Goal: Check status: Check status

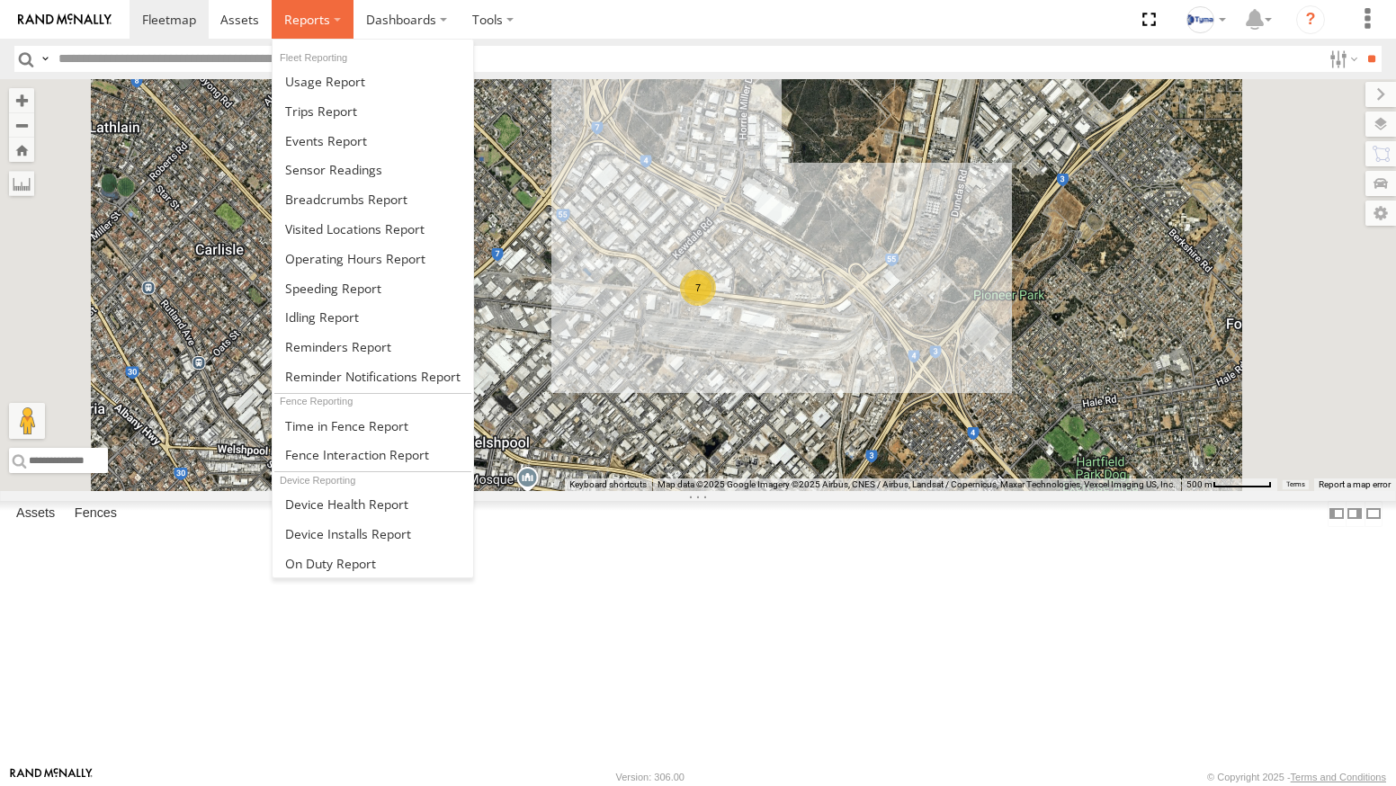
click at [311, 18] on span at bounding box center [307, 19] width 46 height 17
click at [341, 202] on span at bounding box center [346, 199] width 122 height 17
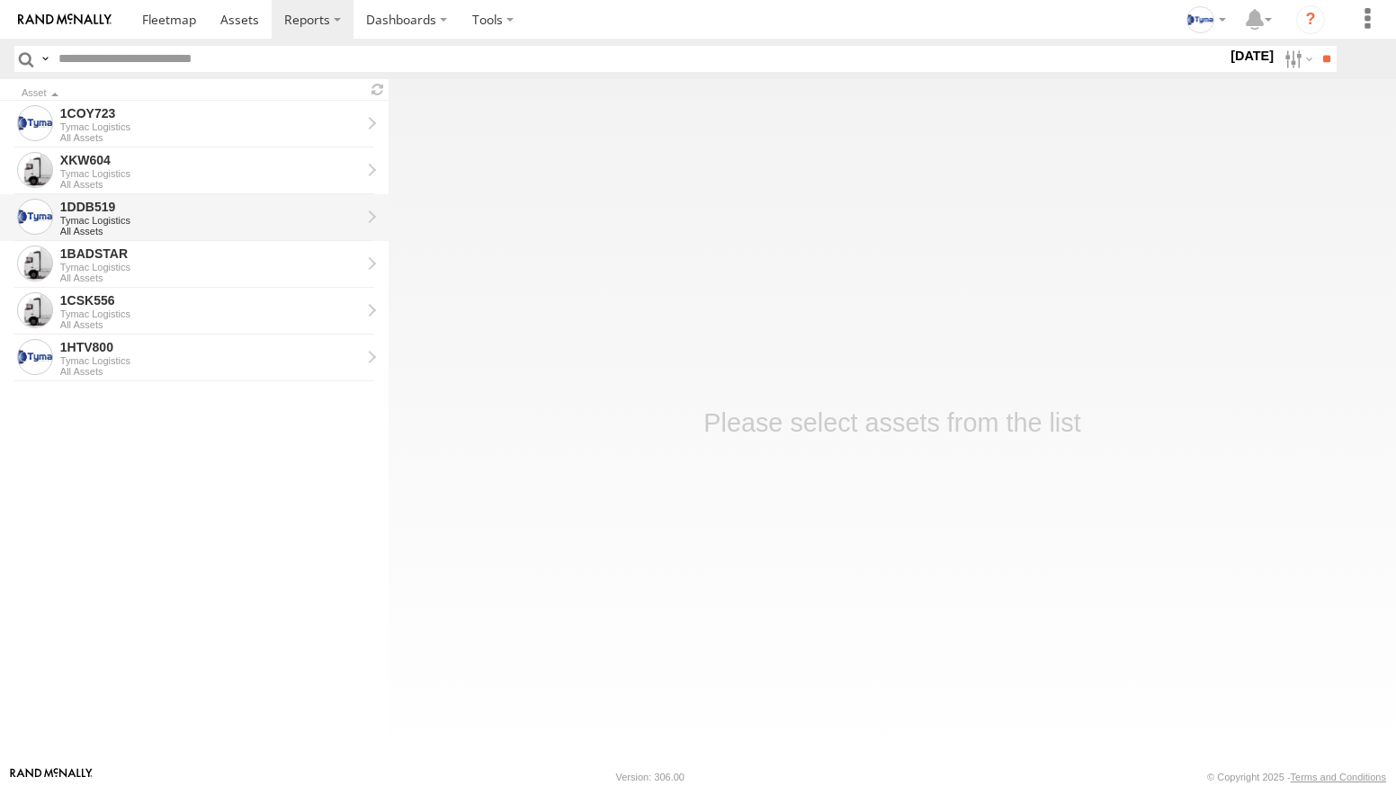
click at [121, 210] on div "1DDB519" at bounding box center [210, 207] width 300 height 16
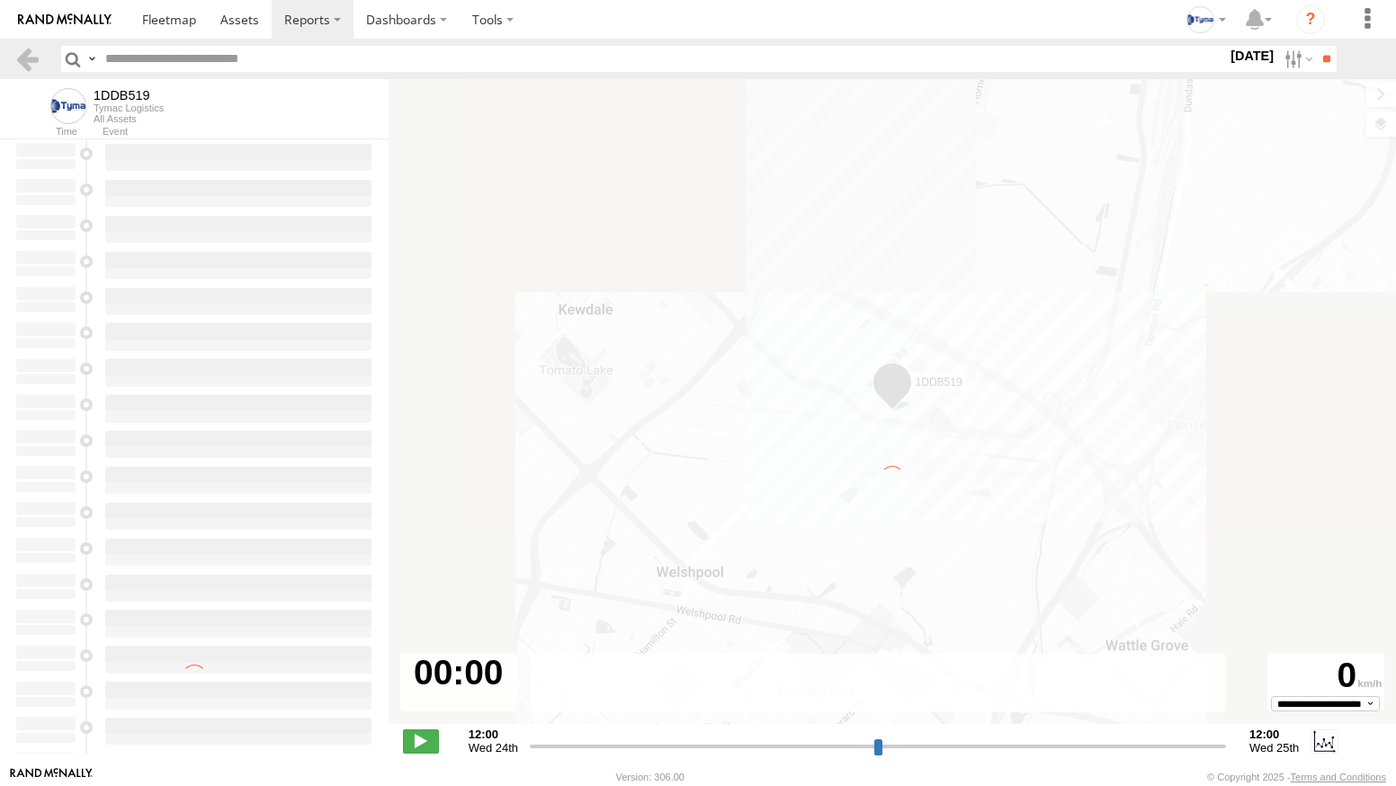
type input "**********"
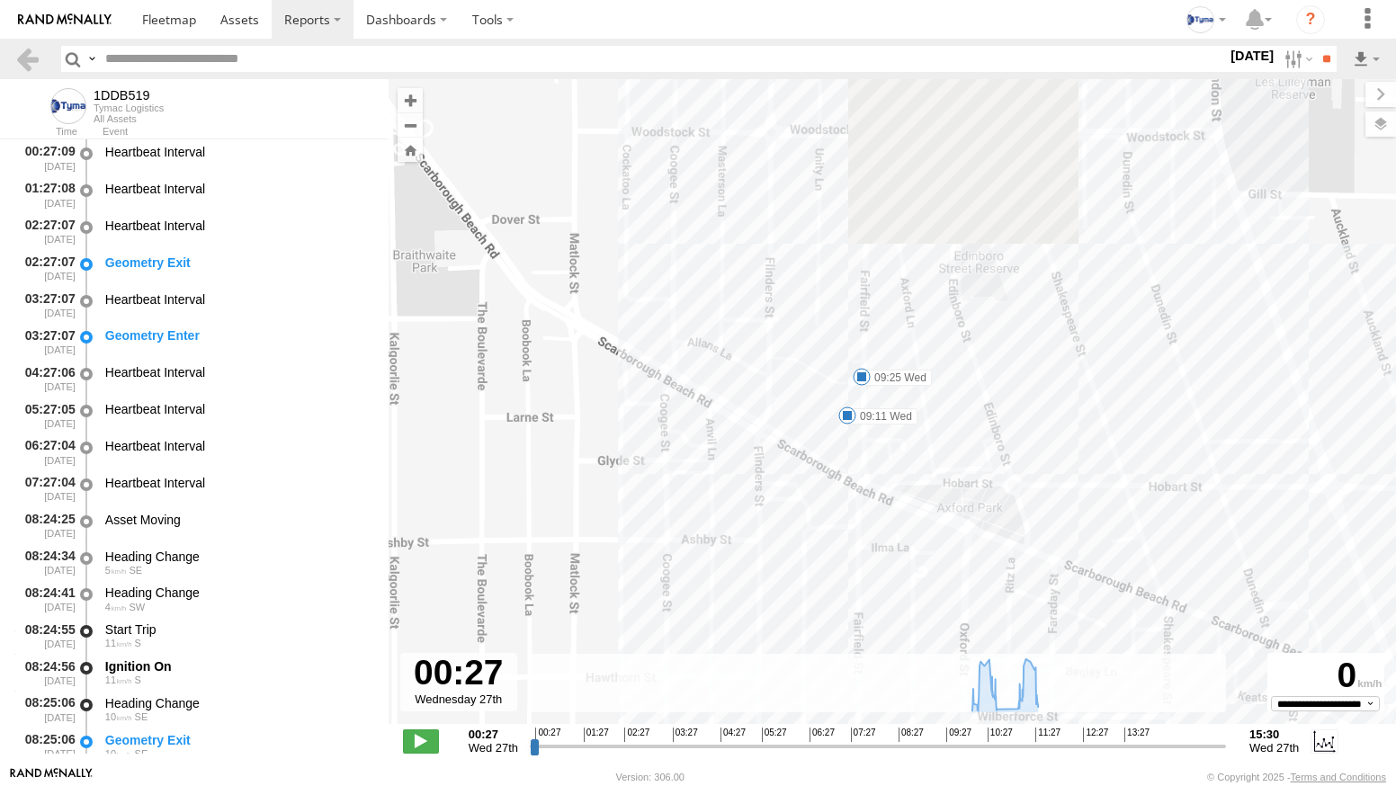
drag, startPoint x: 925, startPoint y: 313, endPoint x: 906, endPoint y: 452, distance: 139.8
click at [910, 451] on div "1DDB519 08:24 Wed 09:11 Wed 09:25 Wed 09:51 Wed 10:03 Wed 10:41 Wed 11:04 Wed 1…" at bounding box center [892, 411] width 1007 height 664
